Goal: Transaction & Acquisition: Obtain resource

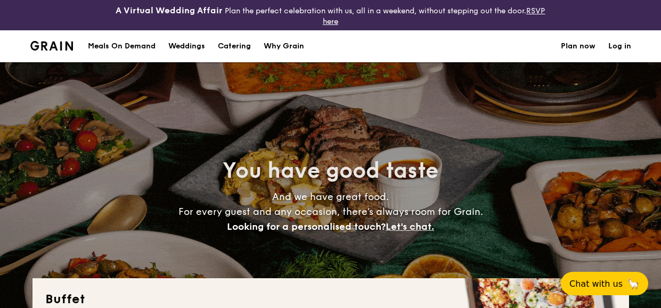
select select
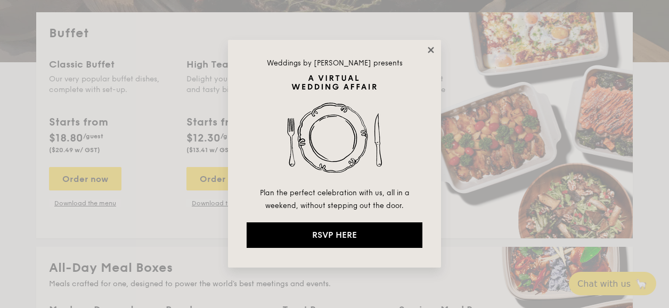
click at [426, 52] on icon at bounding box center [431, 50] width 10 height 10
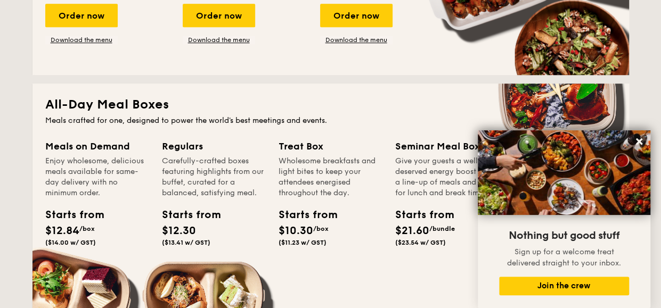
scroll to position [426, 0]
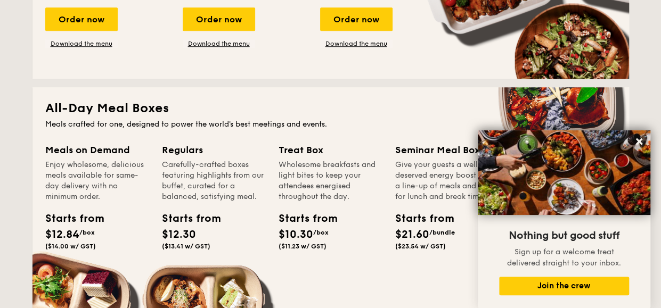
click at [133, 106] on h2 "All-Day Meal Boxes" at bounding box center [330, 108] width 571 height 17
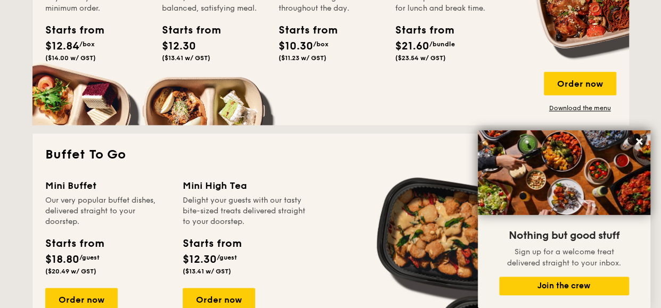
scroll to position [639, 0]
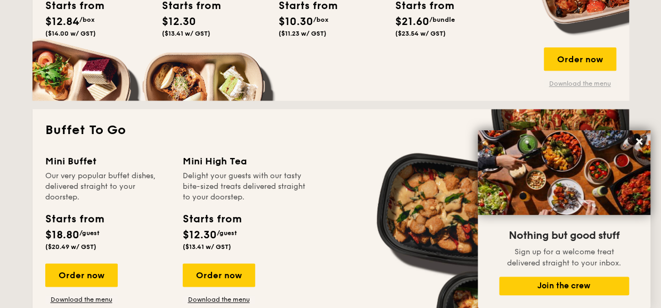
click at [585, 81] on link "Download the menu" at bounding box center [580, 83] width 72 height 9
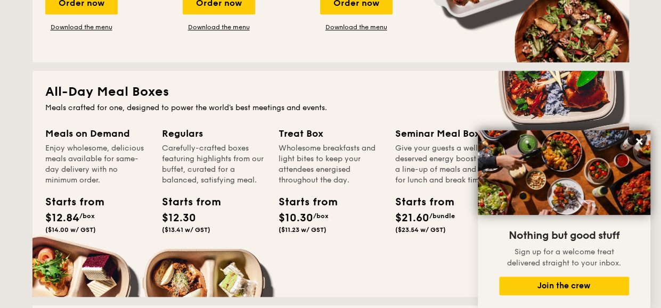
scroll to position [426, 0]
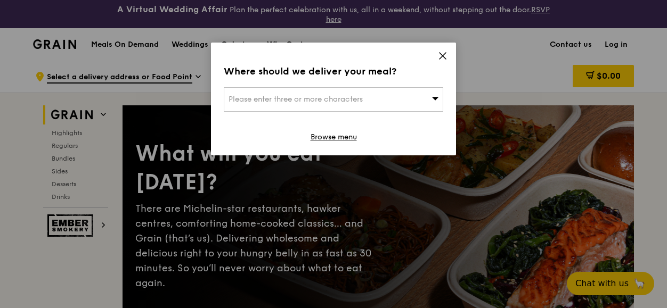
click at [443, 56] on icon at bounding box center [442, 56] width 6 height 6
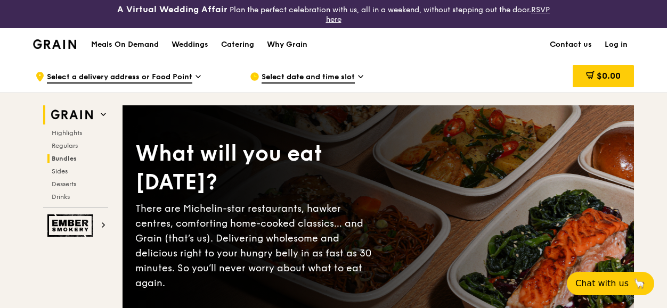
click at [68, 156] on span "Bundles" at bounding box center [64, 158] width 25 height 7
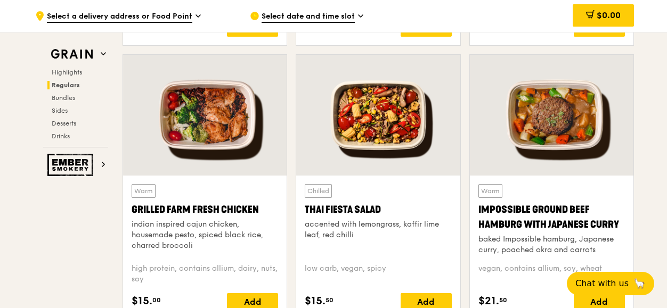
scroll to position [1245, 0]
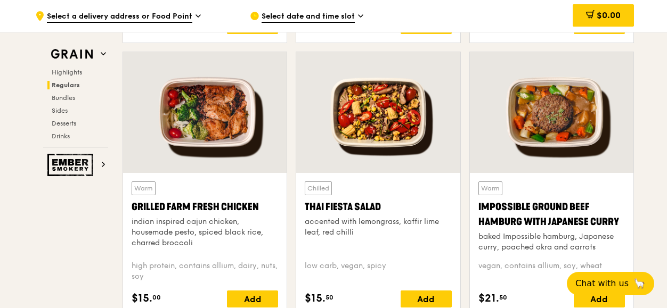
drag, startPoint x: 665, startPoint y: 81, endPoint x: 665, endPoint y: 107, distance: 25.6
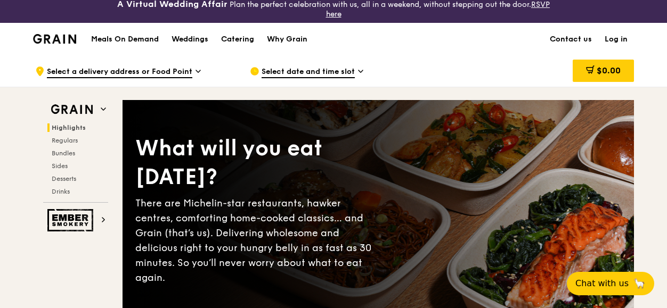
scroll to position [0, 0]
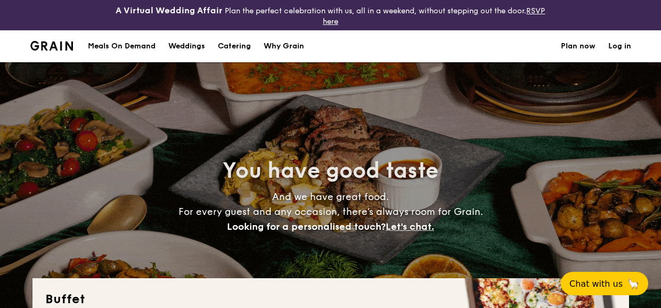
select select
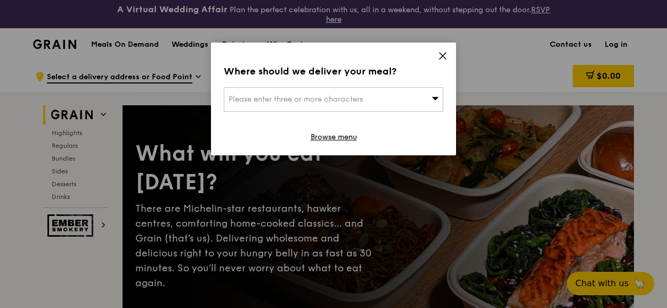
drag, startPoint x: 28, startPoint y: 80, endPoint x: 0, endPoint y: 59, distance: 35.4
click at [28, 80] on div "Where should we deliver your meal? Please enter three or more characters Browse…" at bounding box center [333, 154] width 667 height 308
